Goal: Navigation & Orientation: Find specific page/section

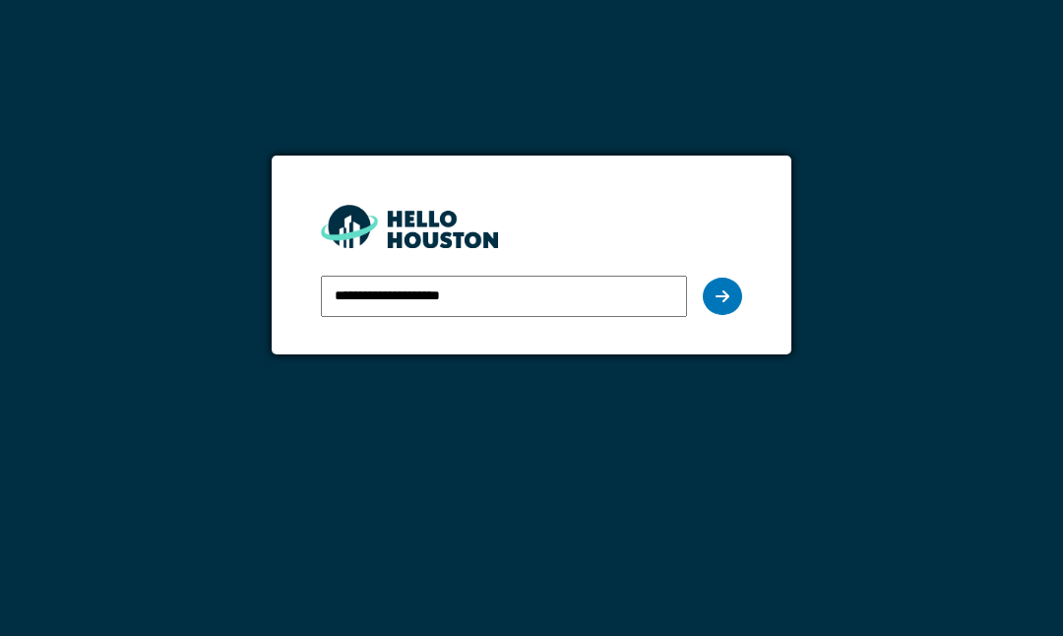
click at [707, 288] on icon at bounding box center [722, 296] width 14 height 16
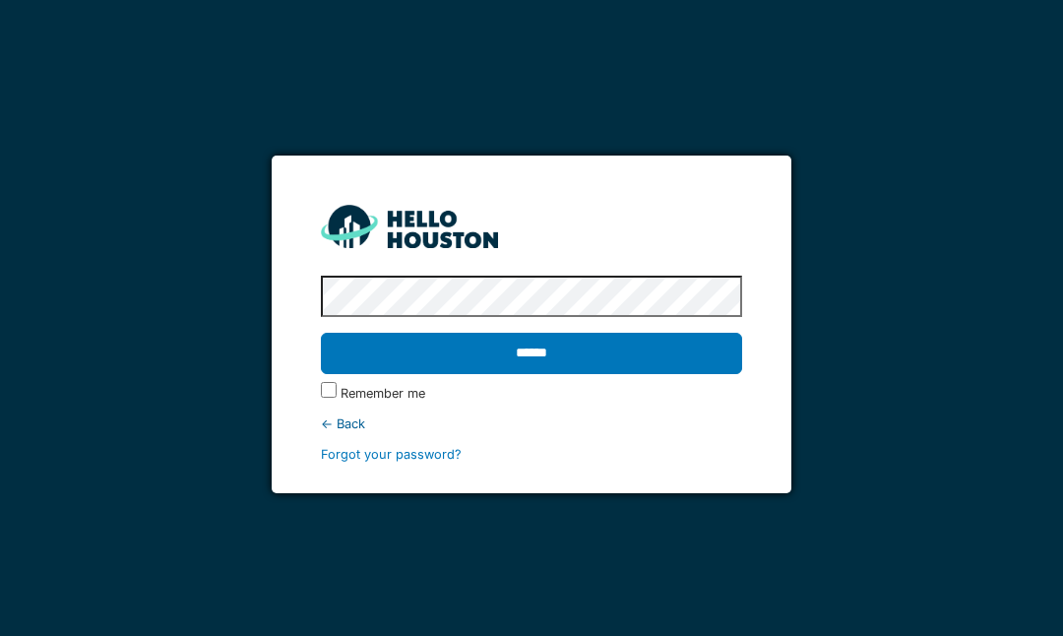
click at [644, 348] on input "******" at bounding box center [531, 353] width 420 height 41
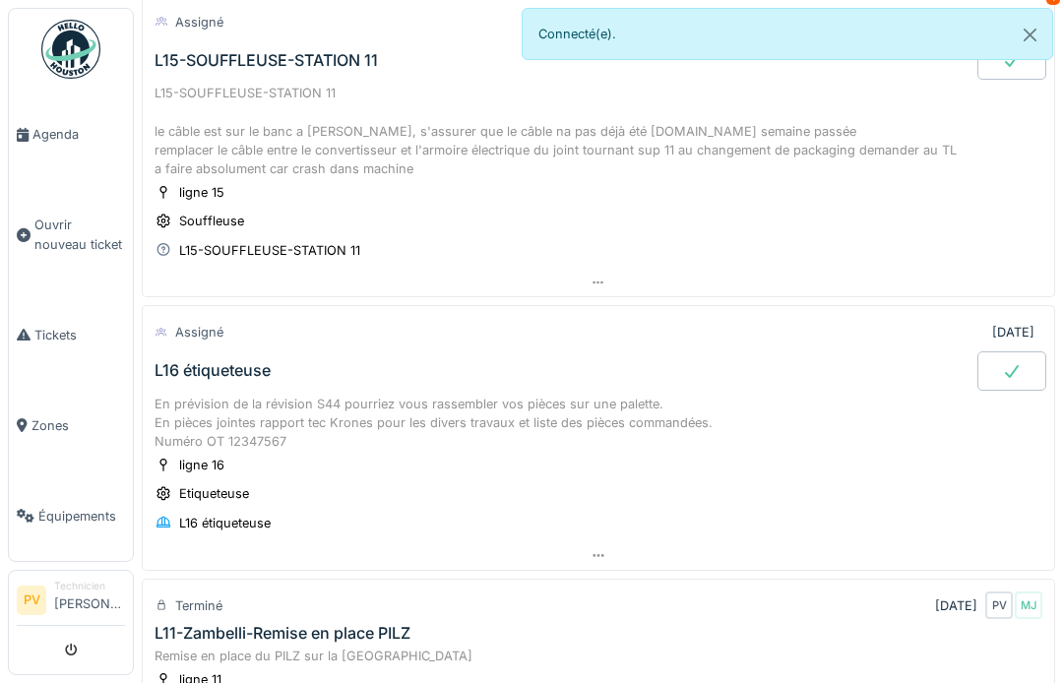
scroll to position [153, 0]
click at [870, 224] on div "ligne 15 Souffleuse L15-SOUFFLEUSE-STATION 11" at bounding box center [597, 220] width 887 height 79
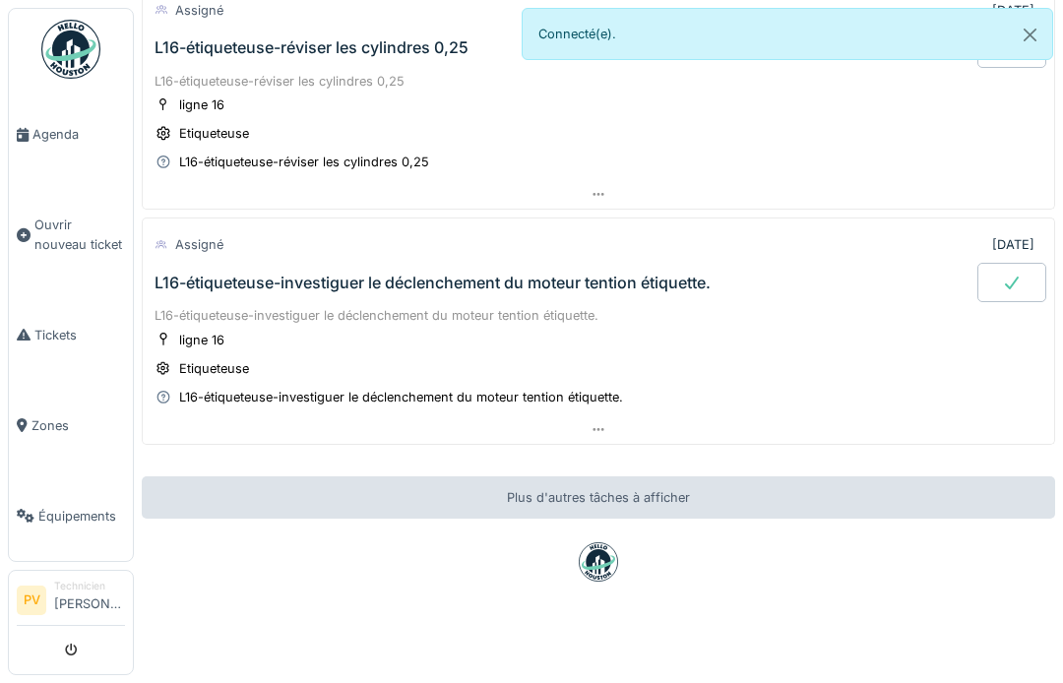
scroll to position [961, 0]
click at [35, 134] on span "Agenda" at bounding box center [78, 134] width 92 height 19
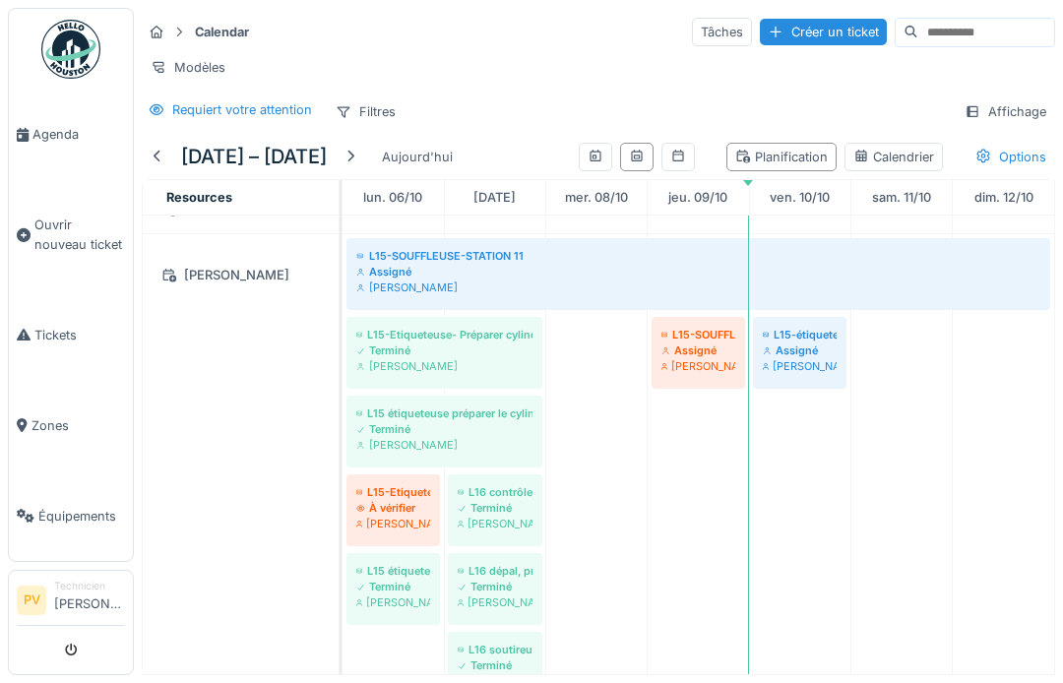
scroll to position [642, 0]
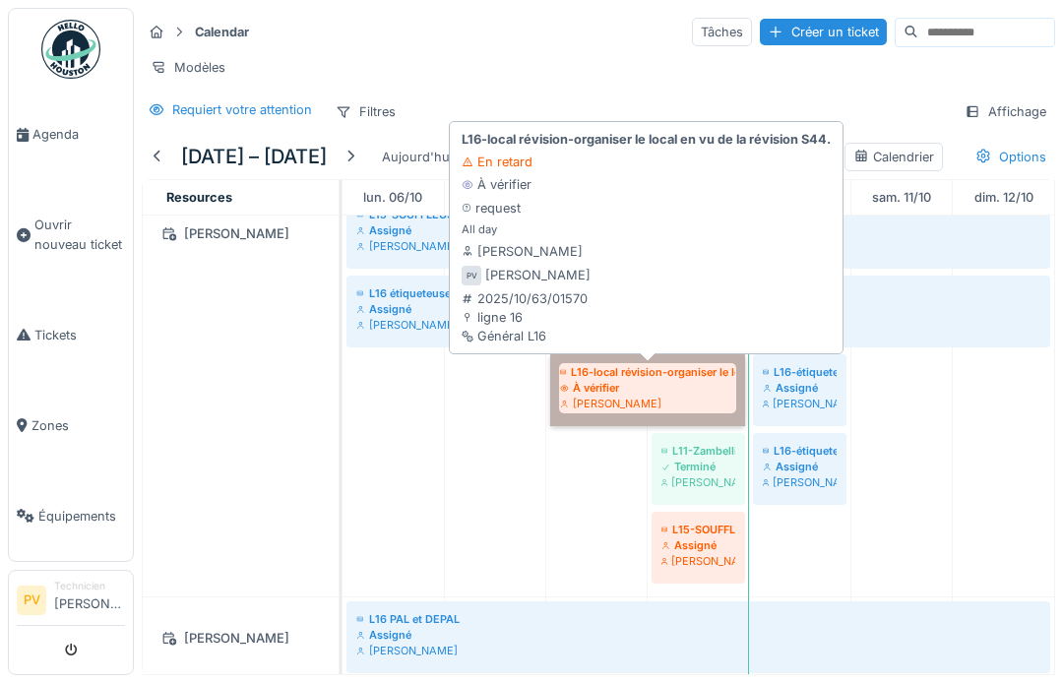
click at [646, 378] on link "L16-local révision-organiser le local en vu de la révision S44. À vérifier Patr…" at bounding box center [647, 390] width 195 height 72
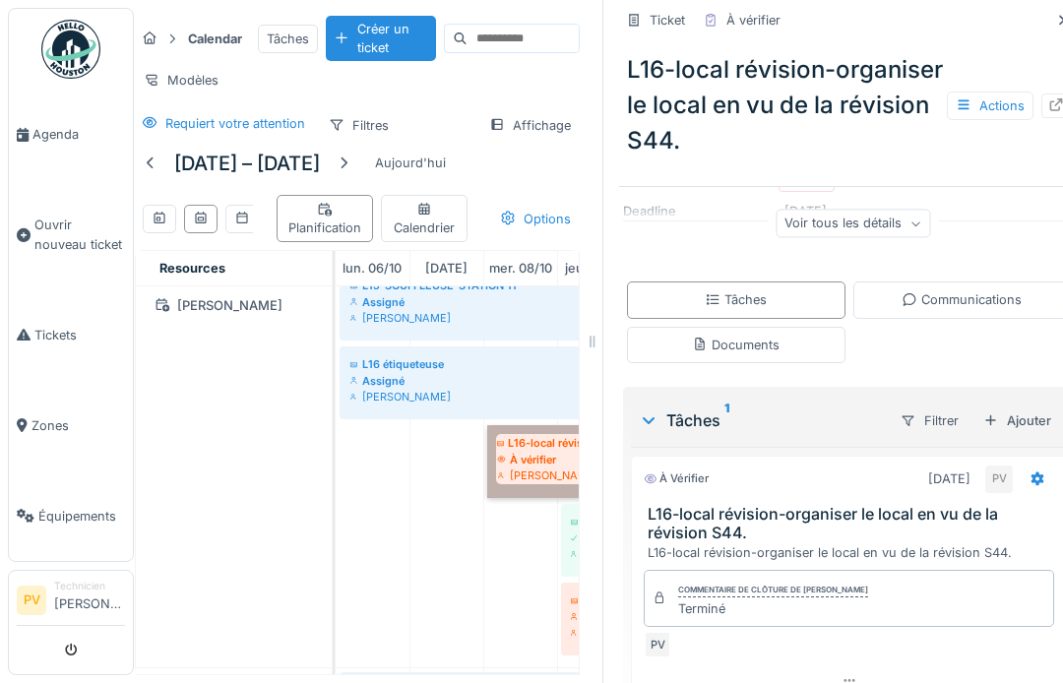
scroll to position [0, 12]
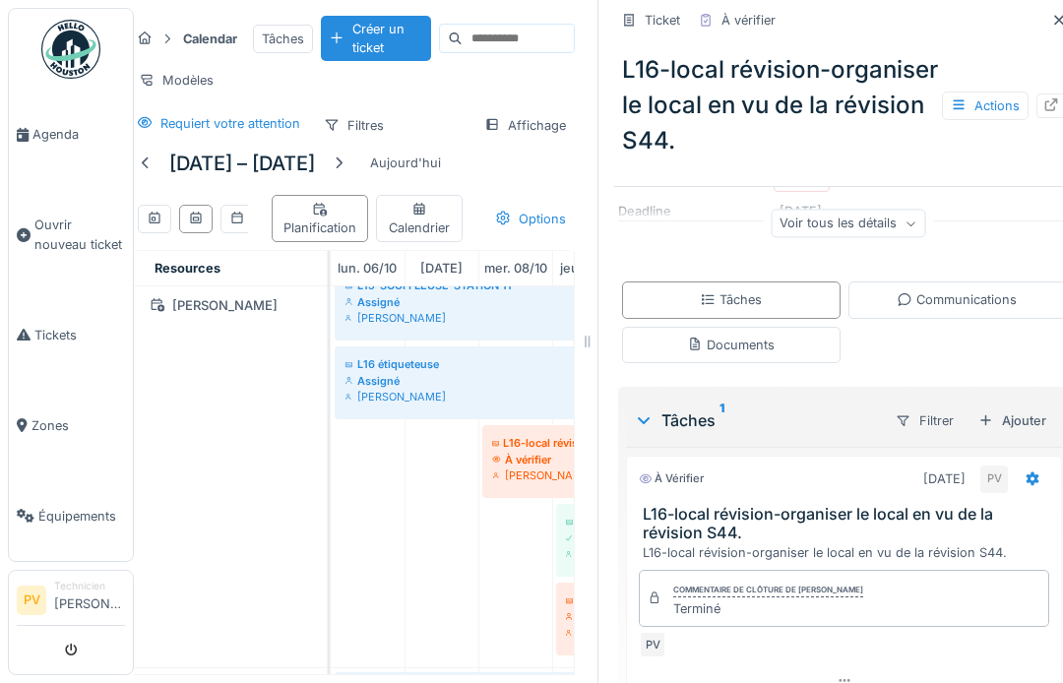
click at [590, 345] on icon at bounding box center [587, 342] width 18 height 14
click at [1057, 8] on div at bounding box center [1059, 20] width 30 height 25
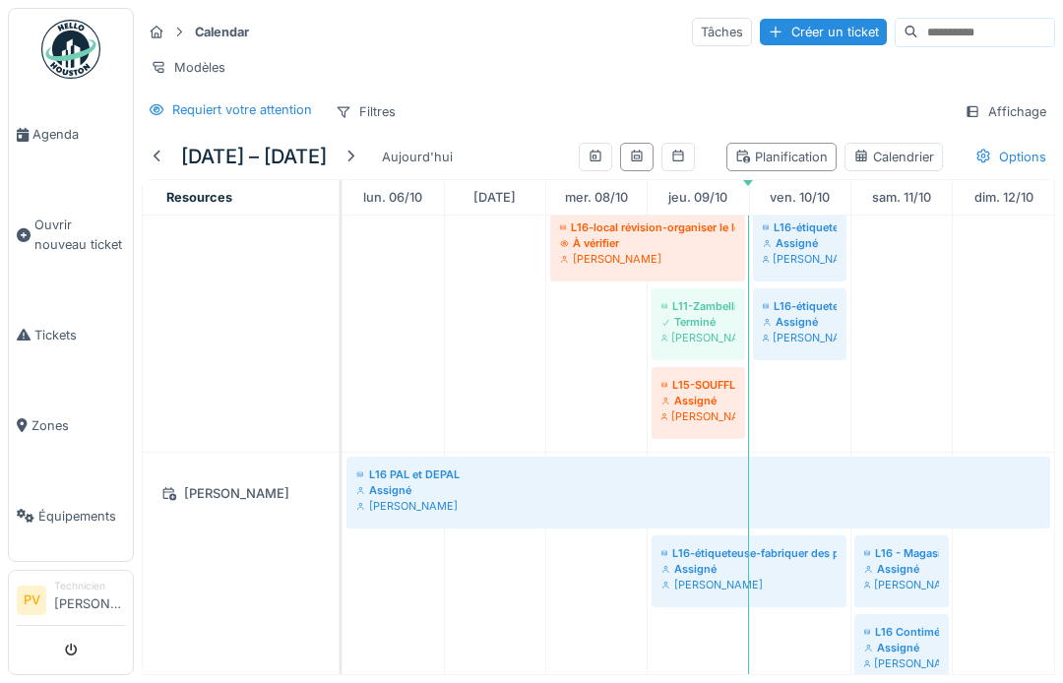
scroll to position [3728, 0]
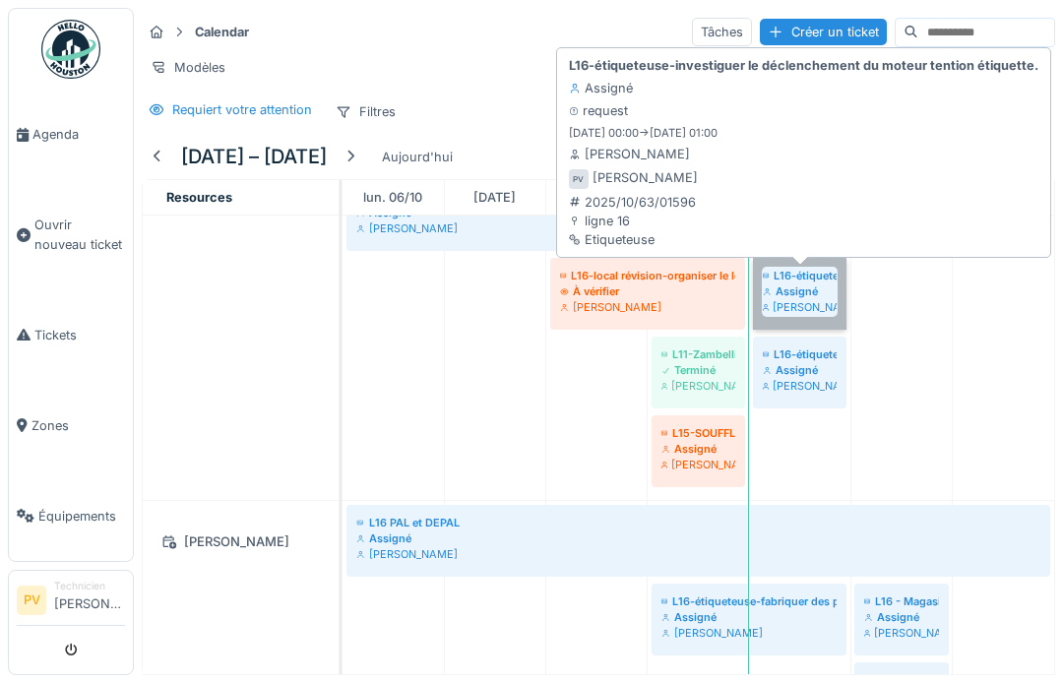
click at [803, 288] on link "L16-étiqueteuse-investiguer le déclenchement du moteur tention étiquette. Assig…" at bounding box center [799, 294] width 93 height 72
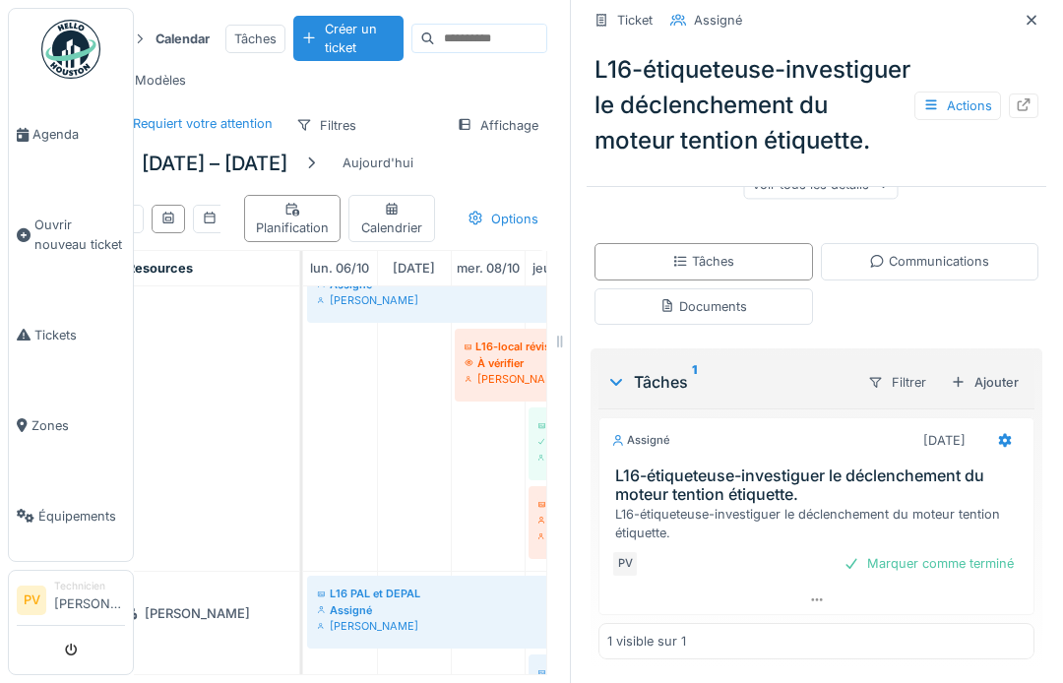
scroll to position [0, 38]
click at [1038, 8] on div at bounding box center [1032, 20] width 30 height 25
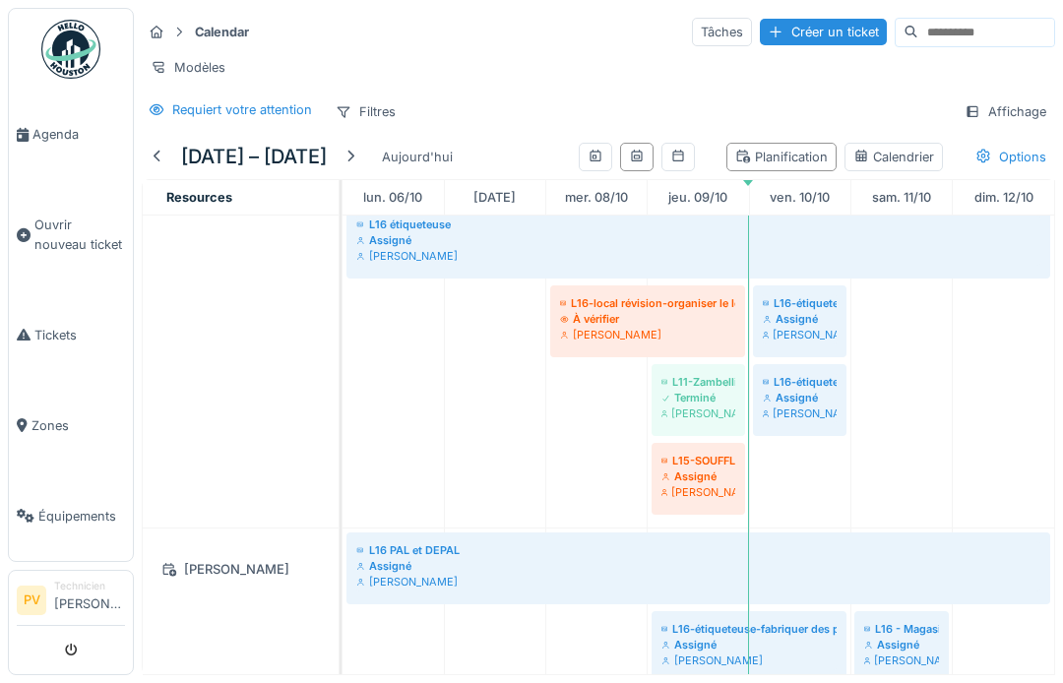
scroll to position [3638, 0]
